Goal: Obtain resource: Obtain resource

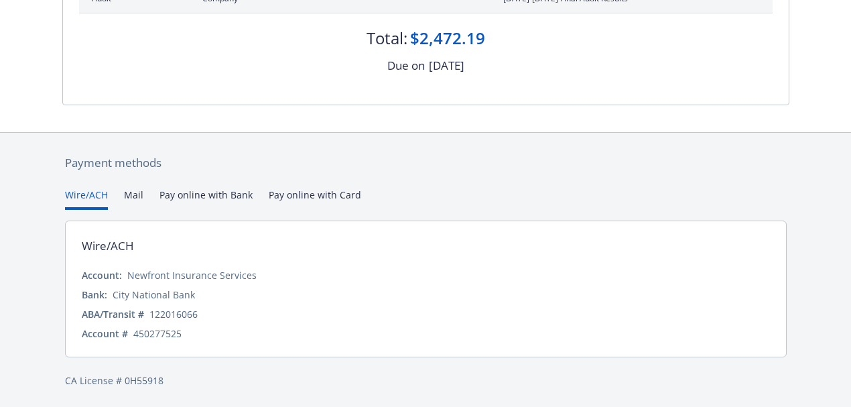
scroll to position [296, 0]
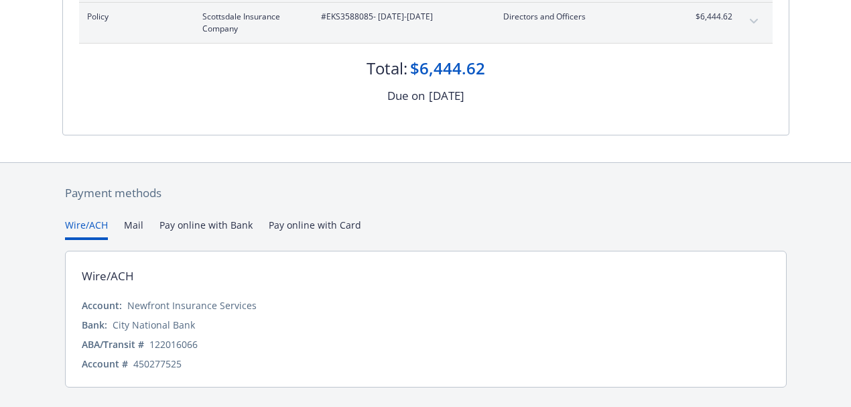
scroll to position [282, 0]
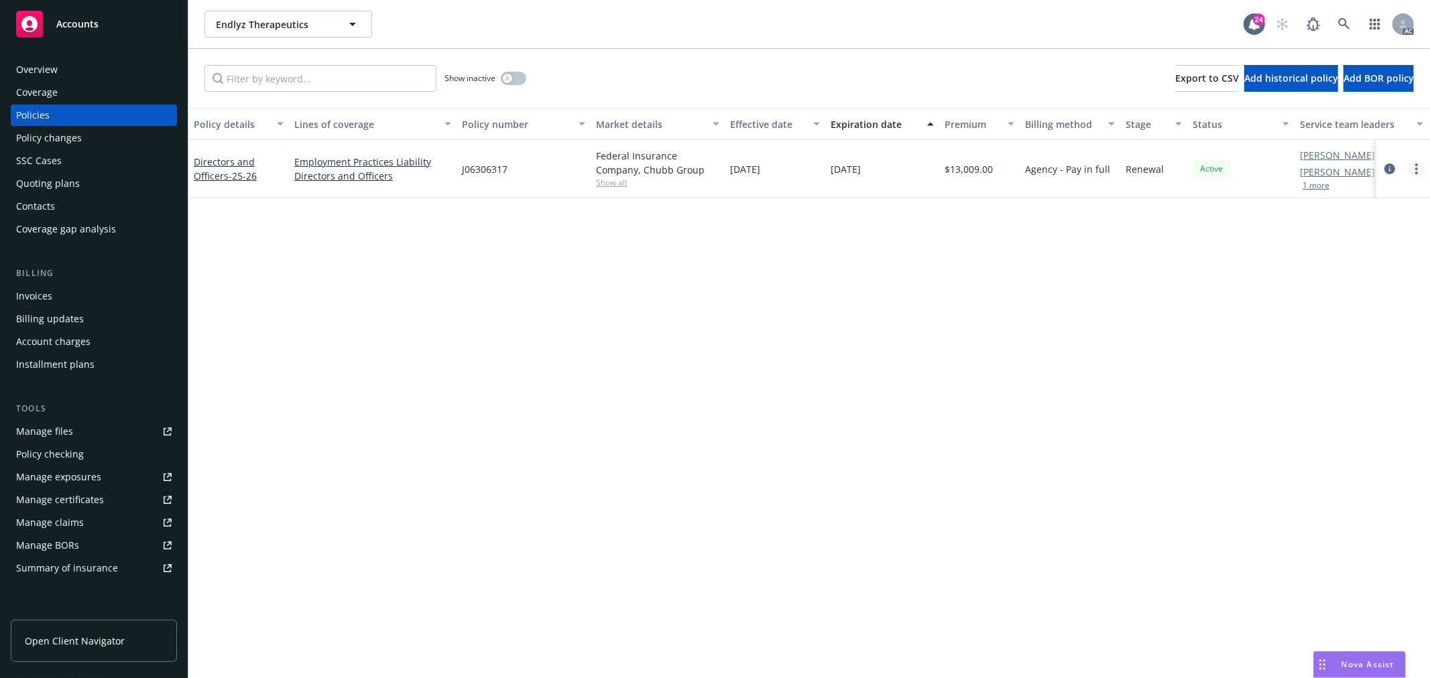
click at [1415, 166] on icon "more" at bounding box center [1416, 169] width 3 height 11
click at [1336, 356] on link "Copy logging email" at bounding box center [1345, 357] width 158 height 27
